Goal: Task Accomplishment & Management: Manage account settings

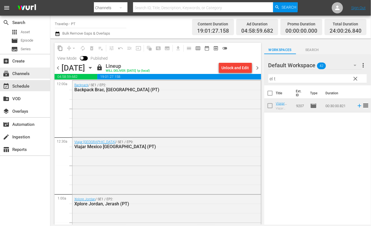
click at [23, 75] on div "subscriptions Channels" at bounding box center [15, 72] width 31 height 5
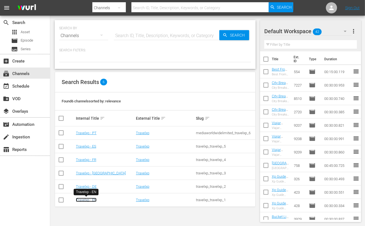
click at [92, 200] on link "Travelxp - EN" at bounding box center [86, 200] width 21 height 4
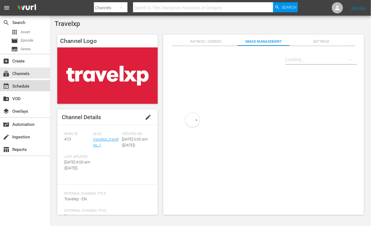
click at [30, 89] on div "event_available Schedule" at bounding box center [25, 85] width 50 height 11
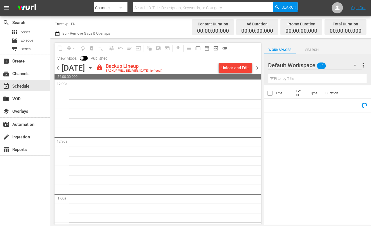
click at [240, 68] on div "Unlock and Edit" at bounding box center [234, 68] width 27 height 10
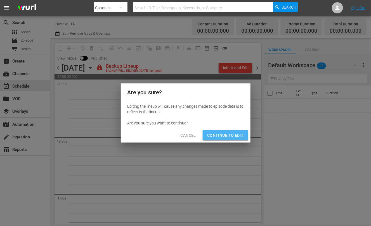
click at [230, 136] on span "Continue to Edit" at bounding box center [225, 135] width 36 height 7
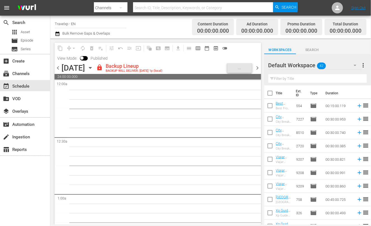
click at [356, 64] on icon "button" at bounding box center [354, 65] width 7 height 7
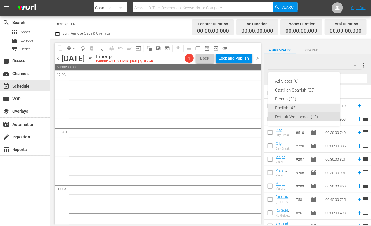
click at [292, 107] on div "English (42)" at bounding box center [304, 108] width 58 height 9
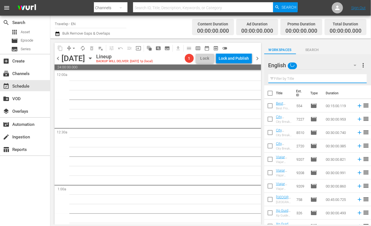
click at [296, 78] on input "text" at bounding box center [317, 78] width 98 height 9
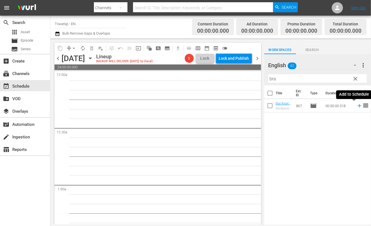
click at [356, 107] on icon at bounding box center [359, 106] width 6 height 6
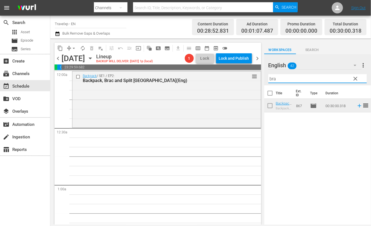
click at [273, 78] on input "bra" at bounding box center [317, 78] width 98 height 9
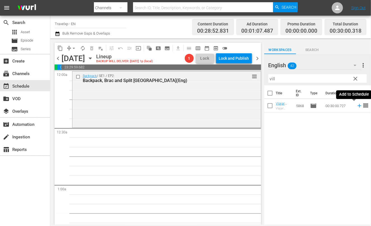
click at [357, 106] on icon at bounding box center [359, 106] width 4 height 4
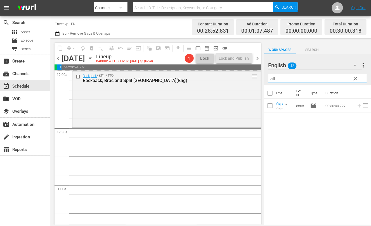
click at [273, 80] on input "vill" at bounding box center [317, 78] width 98 height 9
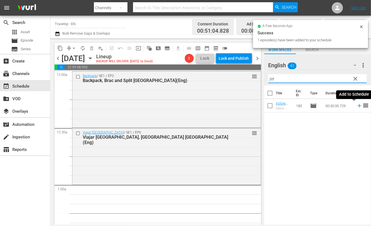
click at [357, 106] on icon at bounding box center [359, 106] width 4 height 4
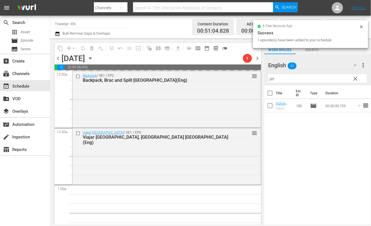
click at [272, 79] on input "jer" at bounding box center [317, 78] width 98 height 9
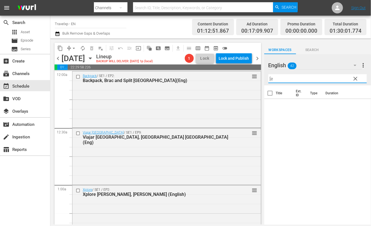
type input "["
click at [356, 104] on icon at bounding box center [359, 106] width 6 height 6
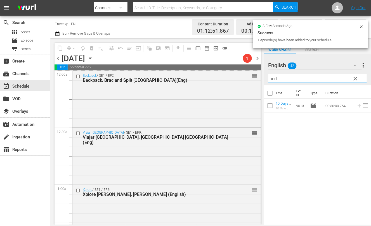
click at [272, 78] on input "pert" at bounding box center [317, 78] width 98 height 9
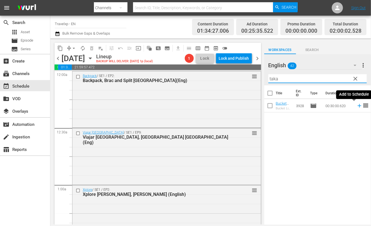
click at [356, 105] on icon at bounding box center [359, 106] width 6 height 6
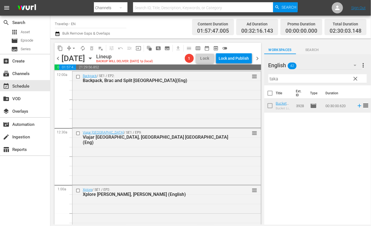
click at [274, 80] on input "taka" at bounding box center [317, 78] width 98 height 9
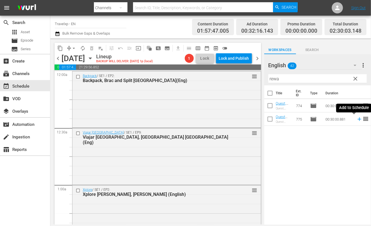
drag, startPoint x: 355, startPoint y: 120, endPoint x: 315, endPoint y: 78, distance: 57.7
click at [356, 121] on icon at bounding box center [359, 119] width 6 height 6
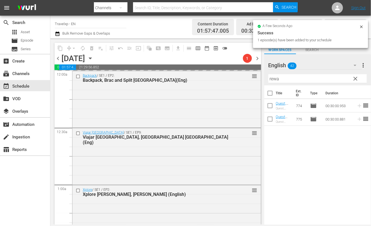
click at [274, 80] on input "rewa" at bounding box center [317, 78] width 98 height 9
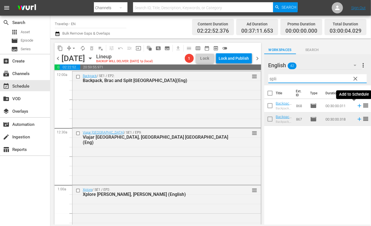
click at [356, 105] on icon at bounding box center [359, 106] width 6 height 6
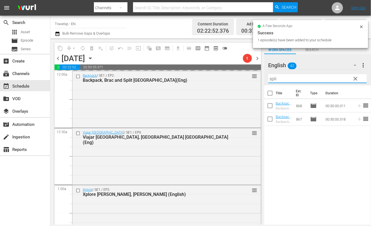
click at [272, 78] on input "spli" at bounding box center [317, 78] width 98 height 9
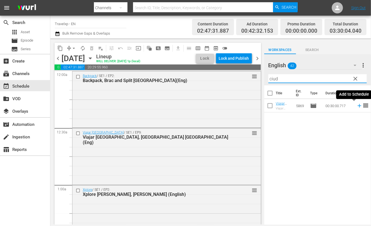
click at [357, 105] on icon at bounding box center [359, 106] width 4 height 4
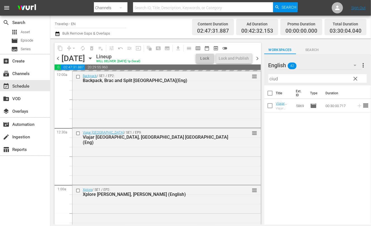
click at [272, 80] on input "ciud" at bounding box center [317, 78] width 98 height 9
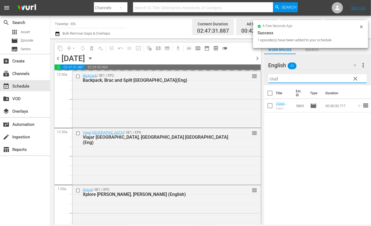
click at [272, 80] on input "ciud" at bounding box center [317, 78] width 98 height 9
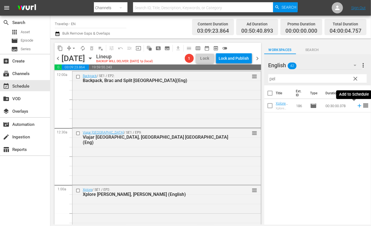
click at [356, 107] on icon at bounding box center [359, 106] width 6 height 6
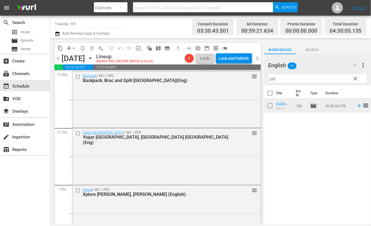
click at [271, 79] on input "pel" at bounding box center [317, 78] width 98 height 9
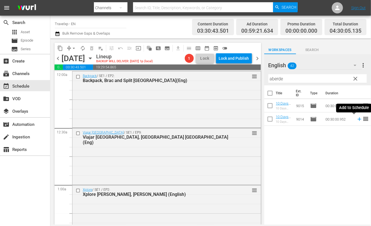
click at [357, 120] on icon at bounding box center [359, 120] width 4 height 4
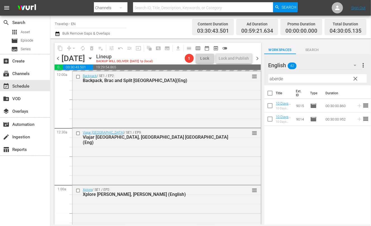
click at [277, 78] on input "aberde" at bounding box center [317, 78] width 98 height 9
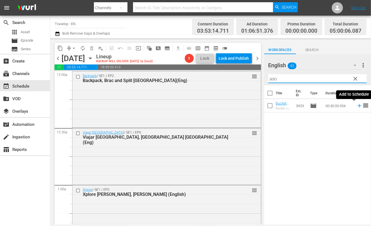
click at [356, 106] on icon at bounding box center [359, 106] width 6 height 6
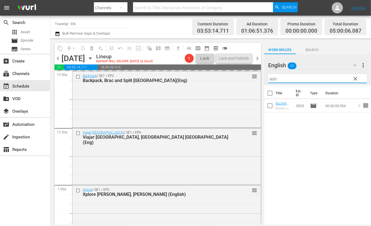
click at [274, 79] on input "aso" at bounding box center [317, 78] width 98 height 9
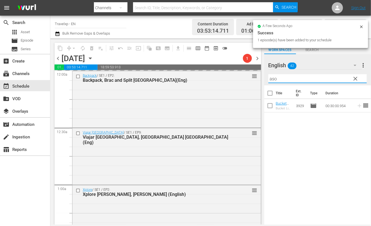
click at [274, 79] on input "aso" at bounding box center [317, 78] width 98 height 9
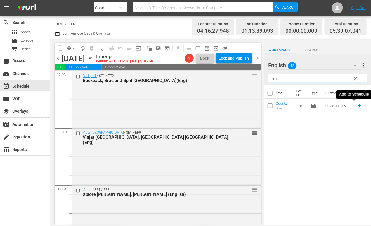
click at [357, 105] on icon at bounding box center [359, 106] width 4 height 4
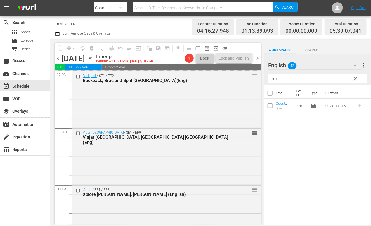
click at [274, 80] on input "jorh" at bounding box center [317, 78] width 98 height 9
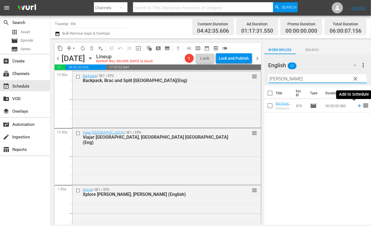
click at [357, 106] on icon at bounding box center [359, 106] width 4 height 4
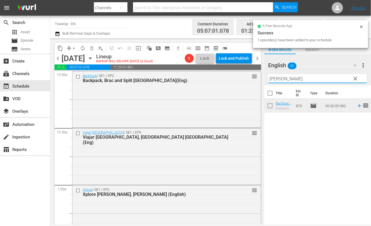
click at [274, 80] on input "[PERSON_NAME]" at bounding box center [317, 78] width 98 height 9
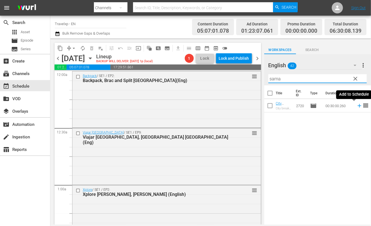
click at [357, 105] on icon at bounding box center [359, 106] width 4 height 4
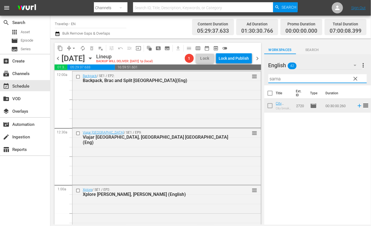
click at [278, 78] on input "sama" at bounding box center [317, 78] width 98 height 9
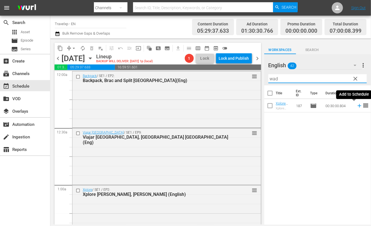
click at [357, 106] on icon at bounding box center [359, 106] width 4 height 4
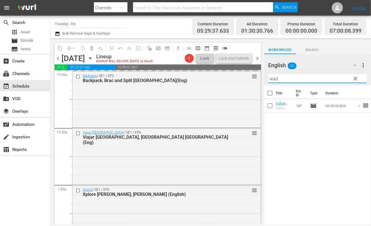
click at [275, 79] on input "wad" at bounding box center [317, 78] width 98 height 9
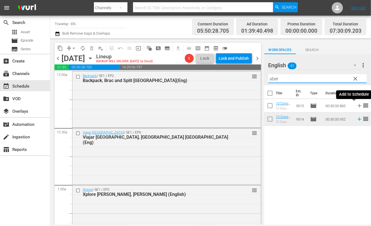
click at [357, 105] on icon at bounding box center [359, 106] width 4 height 4
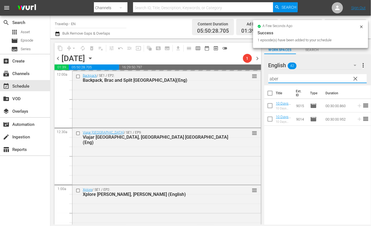
click at [275, 78] on input "aber" at bounding box center [317, 78] width 98 height 9
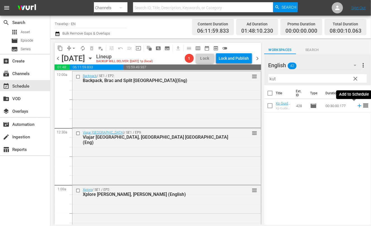
click at [357, 106] on icon at bounding box center [359, 106] width 4 height 4
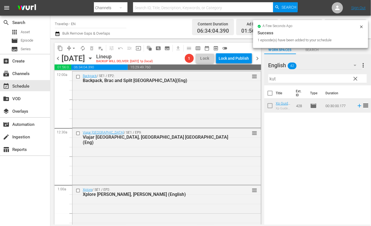
click at [273, 79] on input "kut" at bounding box center [317, 78] width 98 height 9
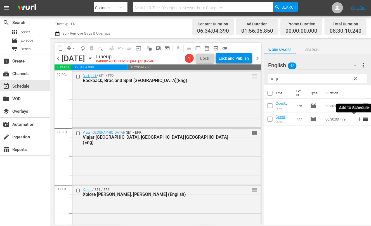
click at [357, 119] on icon at bounding box center [359, 120] width 4 height 4
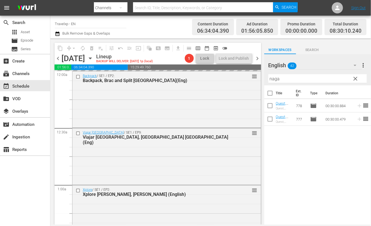
click at [273, 78] on input "naga" at bounding box center [317, 78] width 98 height 9
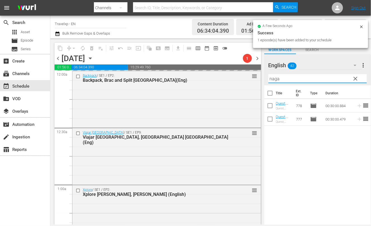
click at [273, 78] on input "naga" at bounding box center [317, 78] width 98 height 9
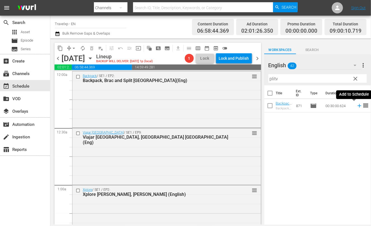
click at [356, 106] on icon at bounding box center [359, 106] width 6 height 6
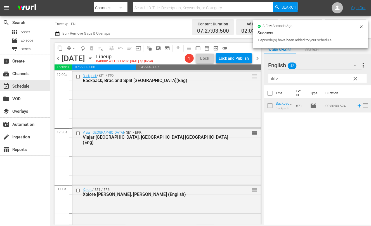
click at [273, 80] on input "plitv" at bounding box center [317, 78] width 98 height 9
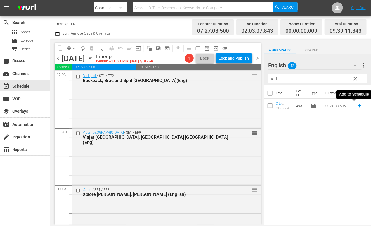
click at [357, 106] on icon at bounding box center [359, 106] width 4 height 4
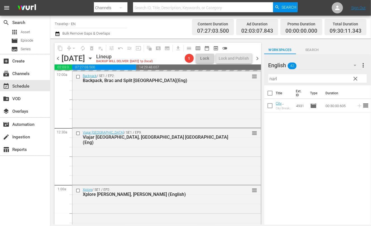
click at [271, 80] on input "narl" at bounding box center [317, 78] width 98 height 9
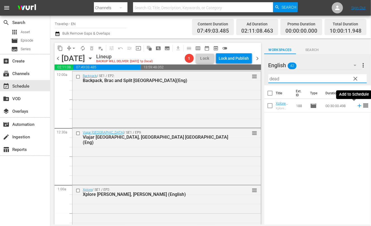
click at [356, 107] on icon at bounding box center [359, 106] width 6 height 6
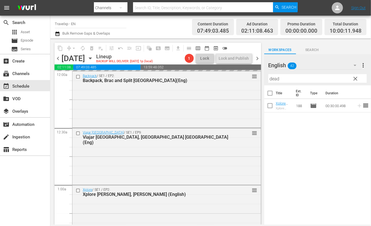
click at [273, 79] on input "dead" at bounding box center [317, 78] width 98 height 9
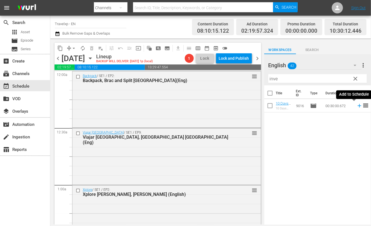
click at [356, 106] on icon at bounding box center [359, 106] width 6 height 6
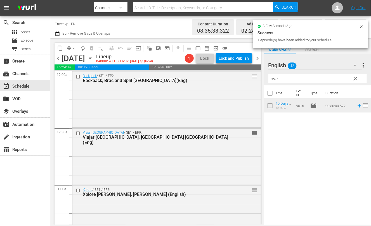
click at [275, 77] on input "inve" at bounding box center [317, 78] width 98 height 9
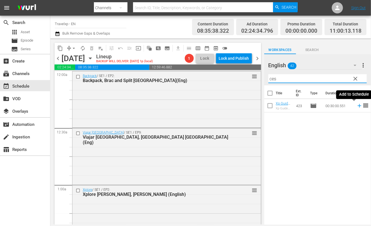
click at [356, 106] on icon at bounding box center [359, 106] width 6 height 6
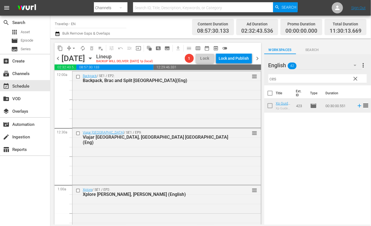
click at [271, 78] on input "ces" at bounding box center [317, 78] width 98 height 9
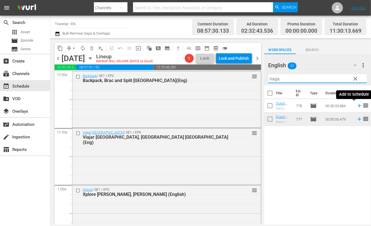
click at [356, 106] on icon at bounding box center [359, 106] width 6 height 6
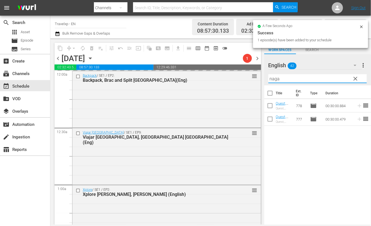
click at [275, 80] on input "naga" at bounding box center [317, 78] width 98 height 9
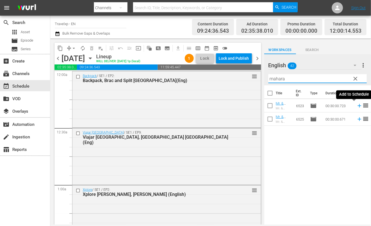
drag, startPoint x: 354, startPoint y: 106, endPoint x: 268, endPoint y: 79, distance: 89.8
click at [357, 106] on icon at bounding box center [359, 106] width 4 height 4
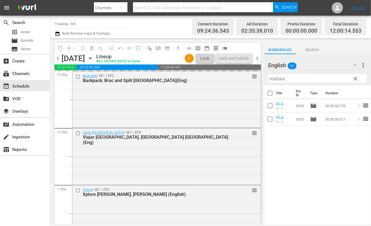
click at [278, 78] on input "mahara" at bounding box center [317, 78] width 98 height 9
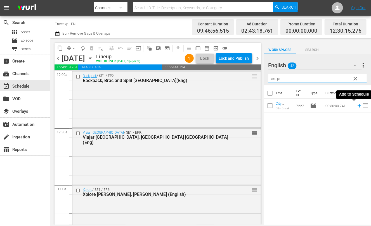
click at [356, 106] on icon at bounding box center [359, 106] width 6 height 6
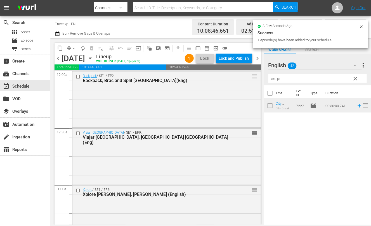
click at [274, 77] on input "singa" at bounding box center [317, 78] width 98 height 9
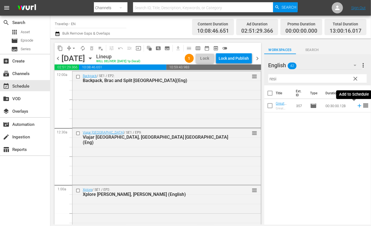
click at [357, 106] on icon at bounding box center [359, 106] width 4 height 4
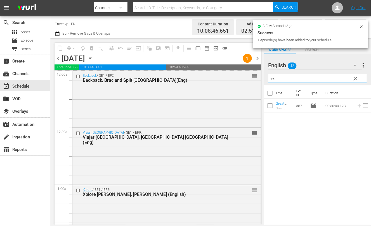
click at [275, 80] on input "resi" at bounding box center [317, 78] width 98 height 9
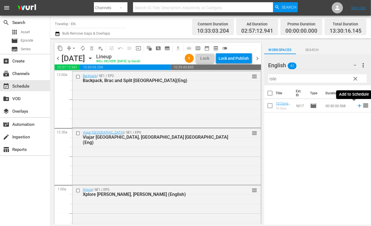
click at [356, 108] on icon at bounding box center [359, 106] width 6 height 6
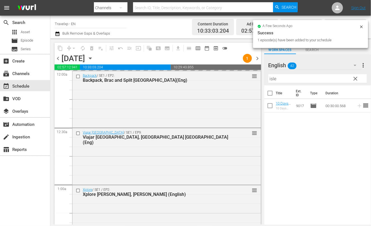
click at [271, 78] on input "isle" at bounding box center [317, 78] width 98 height 9
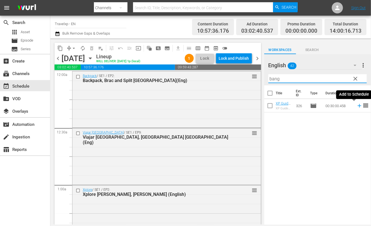
click at [356, 107] on icon at bounding box center [359, 106] width 6 height 6
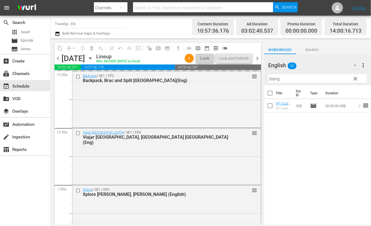
click at [273, 80] on input "bang" at bounding box center [317, 78] width 98 height 9
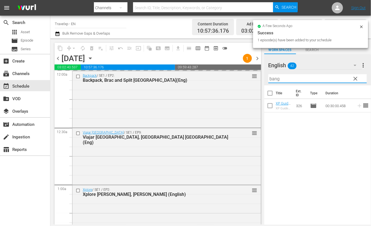
click at [273, 80] on input "bang" at bounding box center [317, 78] width 98 height 9
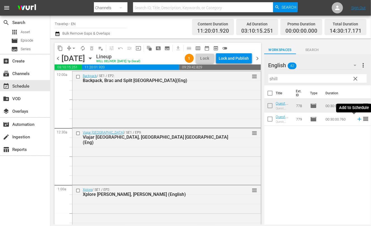
click at [357, 121] on icon at bounding box center [359, 120] width 4 height 4
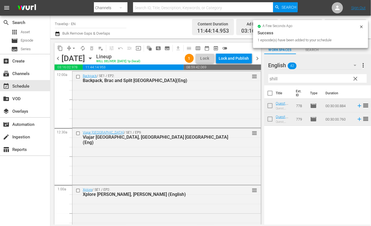
click at [272, 79] on input "shill" at bounding box center [317, 78] width 98 height 9
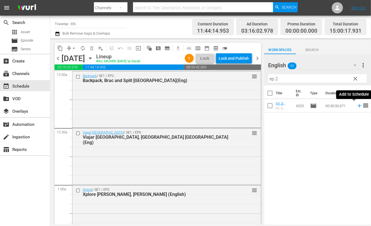
click at [357, 106] on icon at bounding box center [359, 106] width 4 height 4
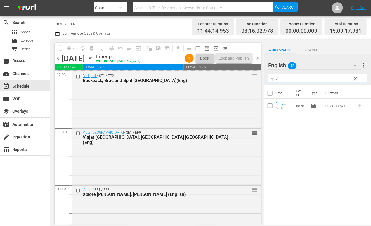
drag, startPoint x: 282, startPoint y: 79, endPoint x: 259, endPoint y: 78, distance: 22.9
click at [259, 78] on div "content_copy compress arrow_drop_down autorenew_outlined delete_forever_outline…" at bounding box center [210, 132] width 320 height 186
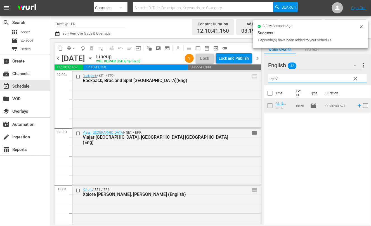
type input "s"
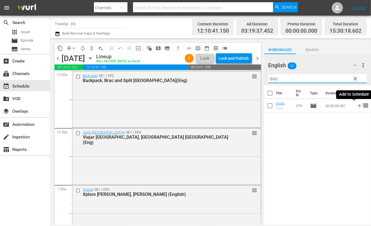
click at [357, 106] on icon at bounding box center [359, 106] width 4 height 4
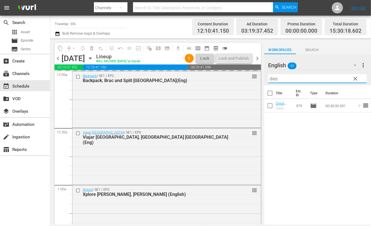
click at [275, 77] on input "dies" at bounding box center [317, 78] width 98 height 9
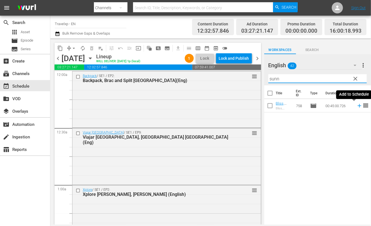
click at [357, 107] on icon at bounding box center [359, 106] width 4 height 4
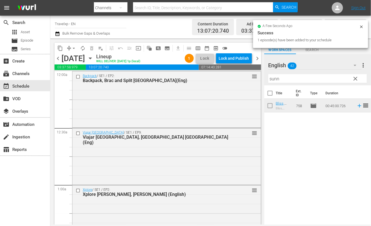
click at [274, 78] on input "sunn" at bounding box center [317, 78] width 98 height 9
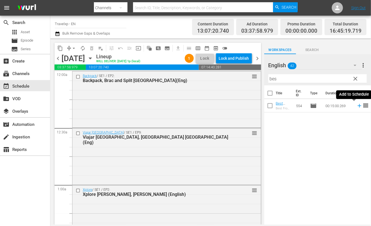
click at [356, 107] on icon at bounding box center [359, 106] width 6 height 6
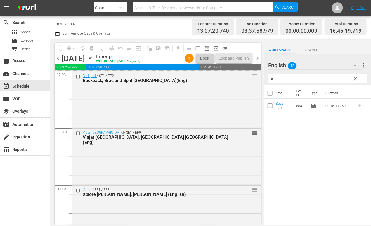
click at [274, 78] on input "bes" at bounding box center [317, 78] width 98 height 9
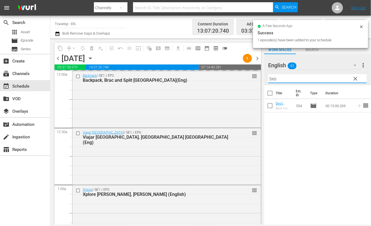
click at [274, 78] on input "bes" at bounding box center [317, 78] width 98 height 9
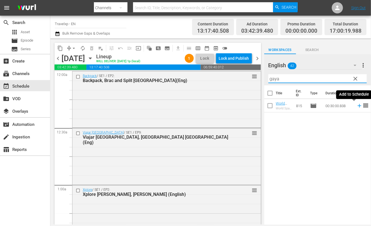
click at [356, 106] on icon at bounding box center [359, 106] width 6 height 6
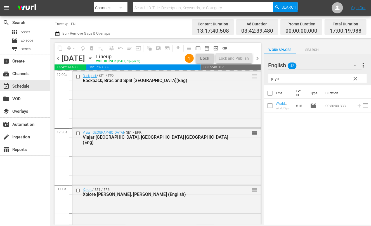
click at [276, 79] on input "gaya" at bounding box center [317, 78] width 98 height 9
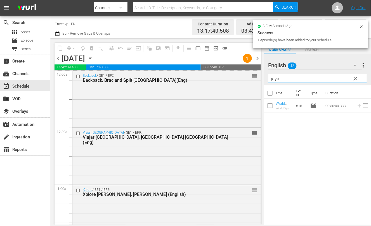
click at [276, 79] on input "gaya" at bounding box center [317, 78] width 98 height 9
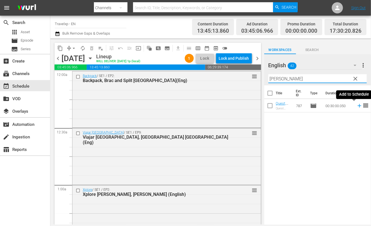
click at [357, 106] on icon at bounding box center [359, 106] width 4 height 4
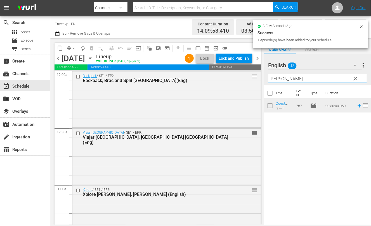
click at [273, 78] on input "[PERSON_NAME]" at bounding box center [317, 78] width 98 height 9
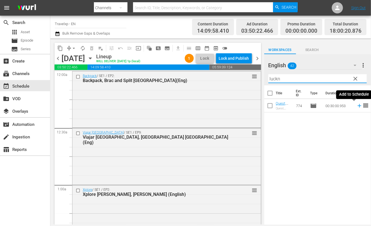
click at [357, 106] on icon at bounding box center [359, 106] width 4 height 4
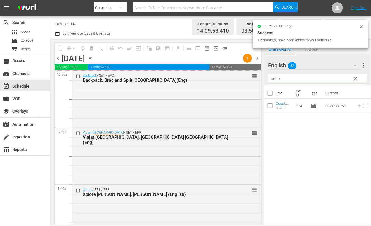
click at [279, 79] on input "luckn" at bounding box center [317, 78] width 98 height 9
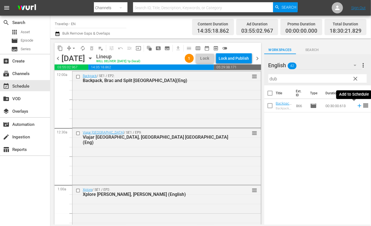
click at [357, 106] on icon at bounding box center [359, 106] width 4 height 4
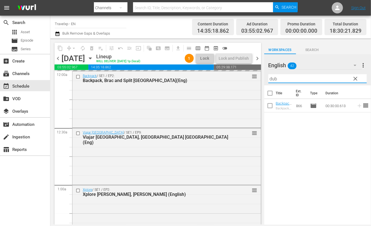
click at [271, 78] on input "dub" at bounding box center [317, 78] width 98 height 9
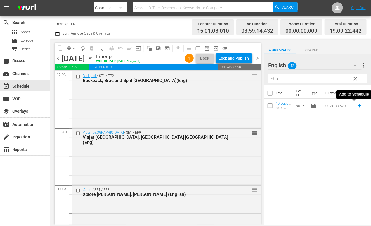
click at [357, 107] on icon at bounding box center [359, 106] width 4 height 4
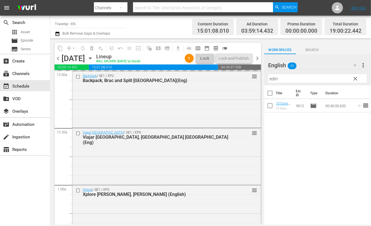
click at [272, 77] on input "edin" at bounding box center [317, 78] width 98 height 9
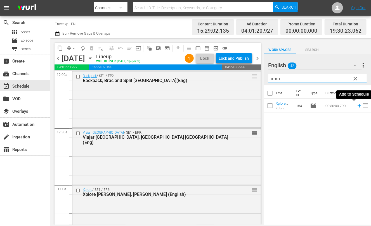
click at [357, 106] on icon at bounding box center [359, 106] width 4 height 4
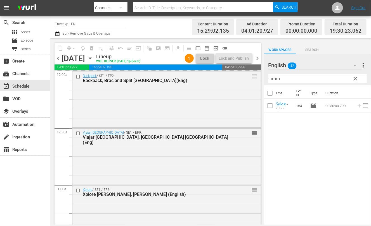
click at [275, 79] on input "amm" at bounding box center [317, 78] width 98 height 9
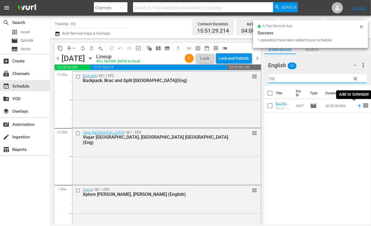
type input "hit"
click at [356, 106] on icon at bounding box center [359, 106] width 6 height 6
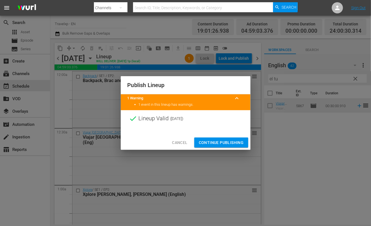
scroll to position [2269, 0]
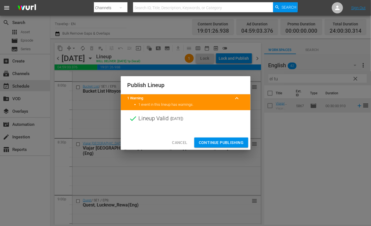
click at [225, 141] on span "Continue Publishing" at bounding box center [221, 142] width 45 height 7
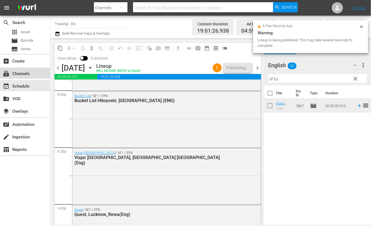
click at [23, 75] on div "subscriptions Channels" at bounding box center [15, 72] width 31 height 5
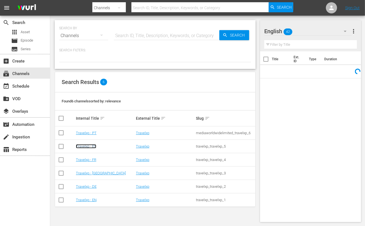
click at [91, 148] on link "Travelxp - ES" at bounding box center [86, 146] width 20 height 4
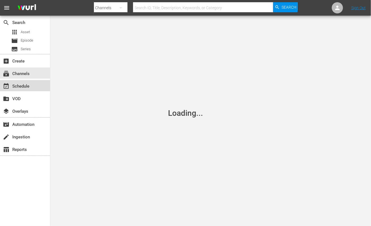
click at [37, 84] on div "event_available Schedule" at bounding box center [25, 85] width 50 height 11
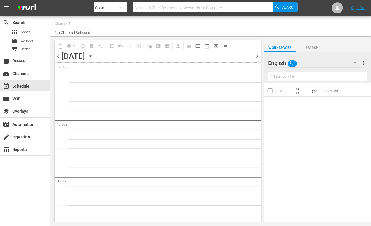
type input "Travelxp - ES (1613)"
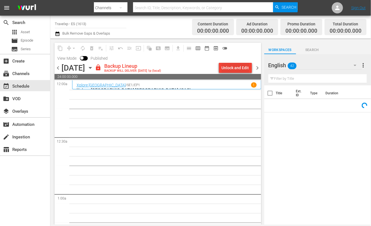
click at [239, 66] on div "Unlock and Edit" at bounding box center [234, 68] width 27 height 10
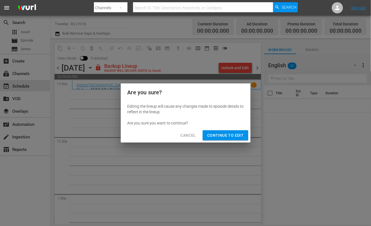
click at [218, 133] on span "Continue to Edit" at bounding box center [225, 135] width 36 height 7
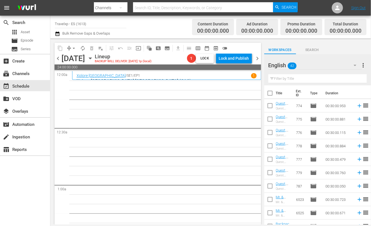
click at [165, 69] on span "24:00:00.000" at bounding box center [157, 68] width 206 height 6
click at [93, 60] on icon "button" at bounding box center [90, 58] width 6 height 6
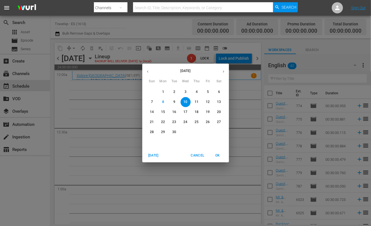
click at [147, 72] on icon "button" at bounding box center [148, 72] width 4 height 4
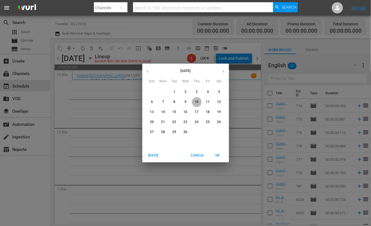
click at [196, 102] on p "10" at bounding box center [196, 102] width 4 height 5
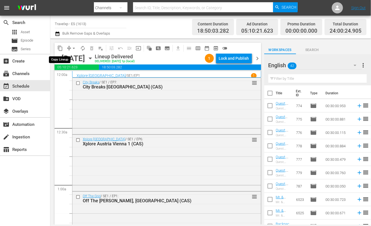
click at [58, 47] on span "content_copy" at bounding box center [60, 49] width 6 height 6
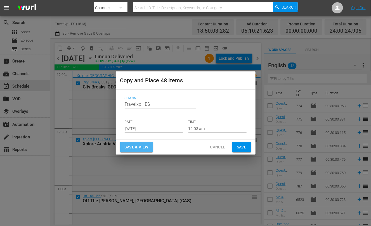
click at [145, 144] on span "Save & View" at bounding box center [137, 147] width 24 height 7
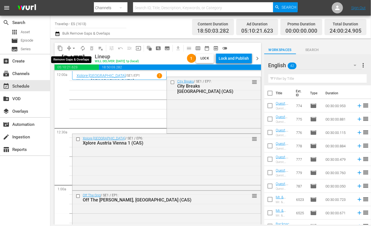
click at [74, 48] on span "arrow_drop_down" at bounding box center [74, 49] width 6 height 6
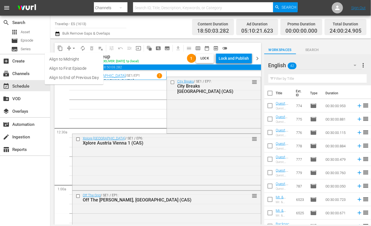
click at [75, 78] on li "Align to End of Previous Day" at bounding box center [74, 77] width 59 height 9
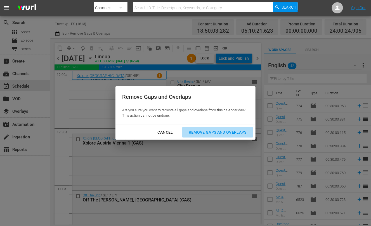
click at [232, 132] on div "Remove Gaps and Overlaps" at bounding box center [217, 132] width 67 height 7
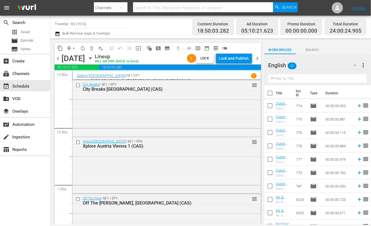
click at [233, 61] on div "Lock and Publish" at bounding box center [234, 58] width 30 height 10
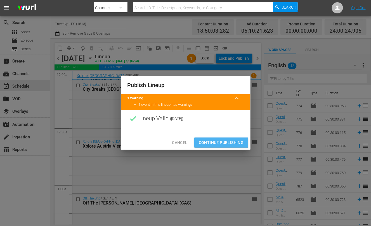
click at [228, 142] on span "Continue Publishing" at bounding box center [221, 142] width 45 height 7
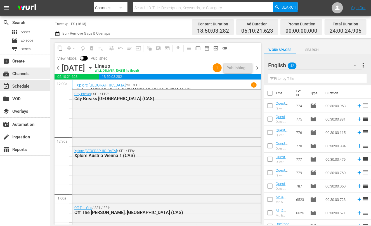
click at [12, 75] on div "subscriptions Channels" at bounding box center [15, 72] width 31 height 5
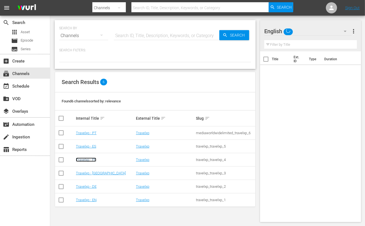
click at [92, 160] on link "Travelxp - FR" at bounding box center [86, 160] width 20 height 4
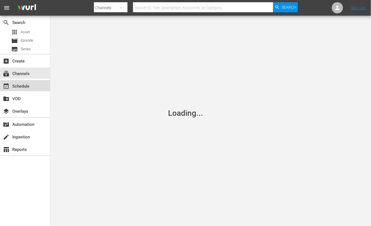
click at [31, 88] on div "event_available Schedule" at bounding box center [25, 85] width 50 height 11
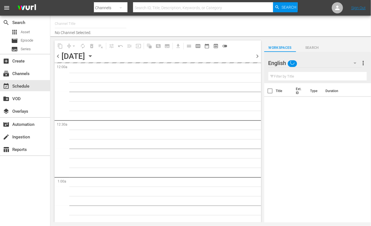
type input "Travelxp - FR (1157)"
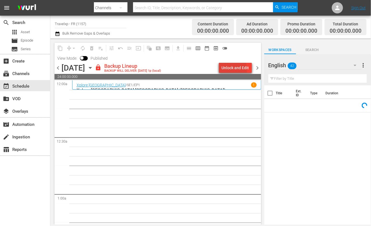
click at [232, 69] on div "Unlock and Edit" at bounding box center [234, 68] width 27 height 10
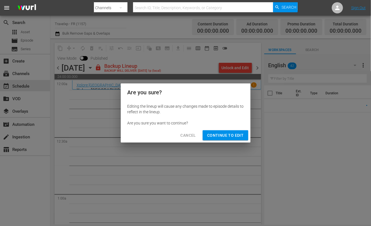
click at [223, 131] on button "Continue to Edit" at bounding box center [224, 135] width 45 height 10
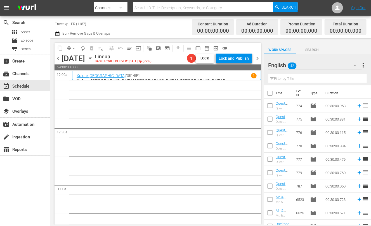
click at [91, 58] on icon "button" at bounding box center [90, 58] width 3 height 1
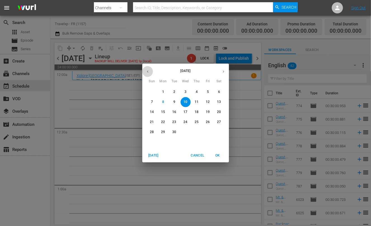
click at [147, 71] on icon "button" at bounding box center [148, 72] width 4 height 4
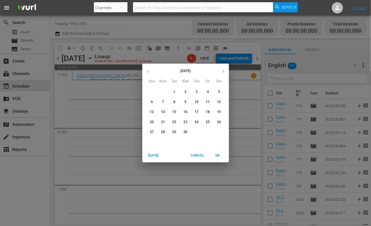
click at [197, 102] on p "10" at bounding box center [196, 102] width 4 height 5
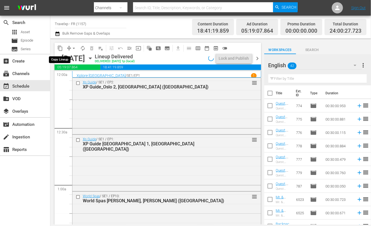
click at [60, 48] on span "content_copy" at bounding box center [60, 49] width 6 height 6
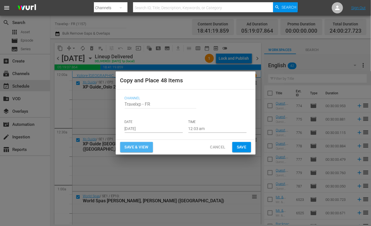
click at [142, 145] on span "Save & View" at bounding box center [137, 147] width 24 height 7
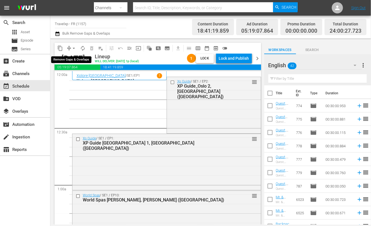
click at [72, 47] on span "arrow_drop_down" at bounding box center [74, 49] width 6 height 6
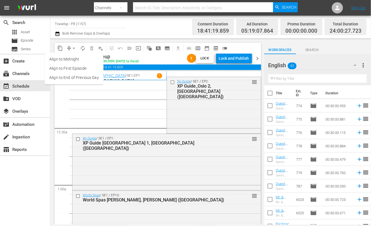
click at [79, 78] on li "Align to End of Previous Day" at bounding box center [74, 77] width 59 height 9
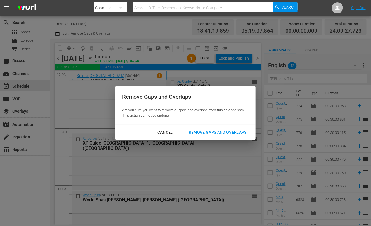
click at [228, 129] on div "Remove Gaps and Overlaps" at bounding box center [217, 132] width 67 height 7
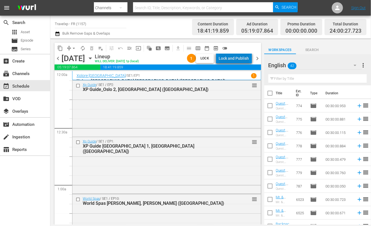
click at [239, 59] on div "Lock and Publish" at bounding box center [234, 58] width 30 height 10
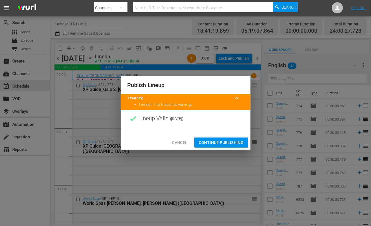
click at [223, 144] on span "Continue Publishing" at bounding box center [221, 142] width 45 height 7
